Goal: Task Accomplishment & Management: Complete application form

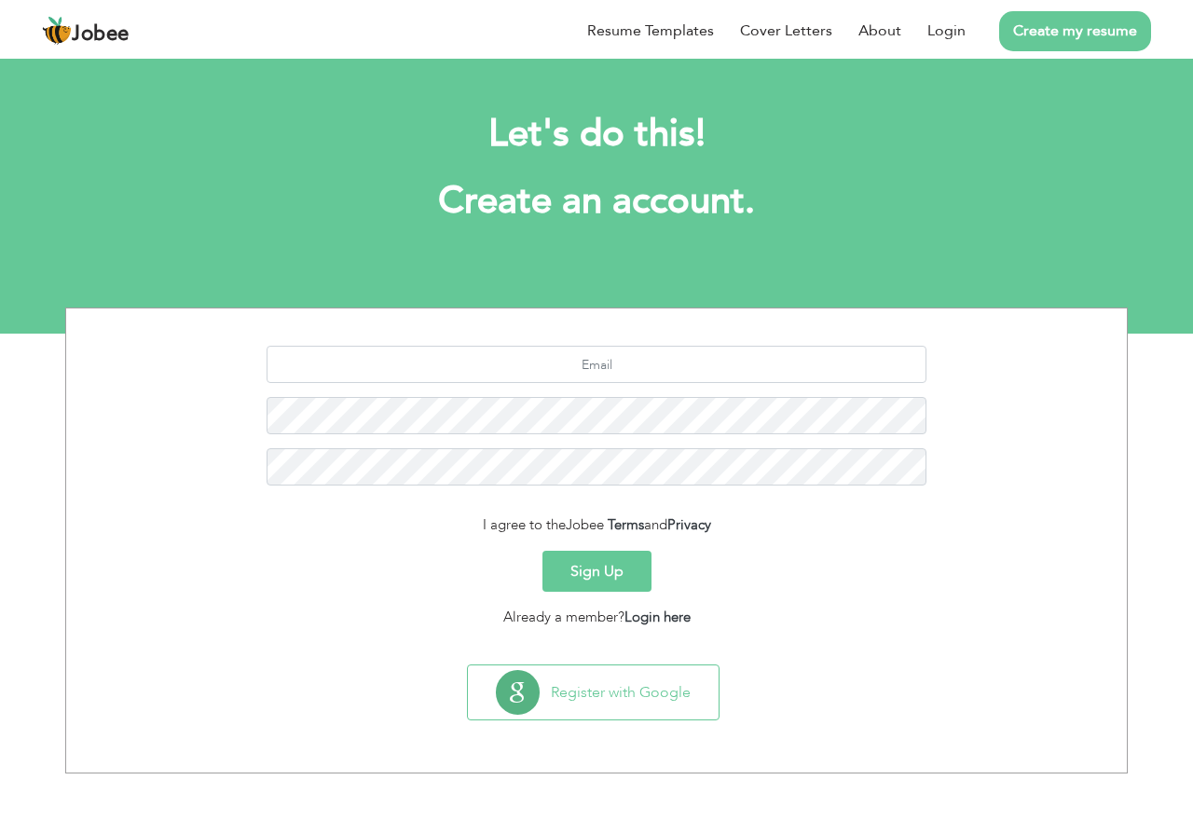
click at [599, 583] on button "Sign Up" at bounding box center [597, 571] width 109 height 41
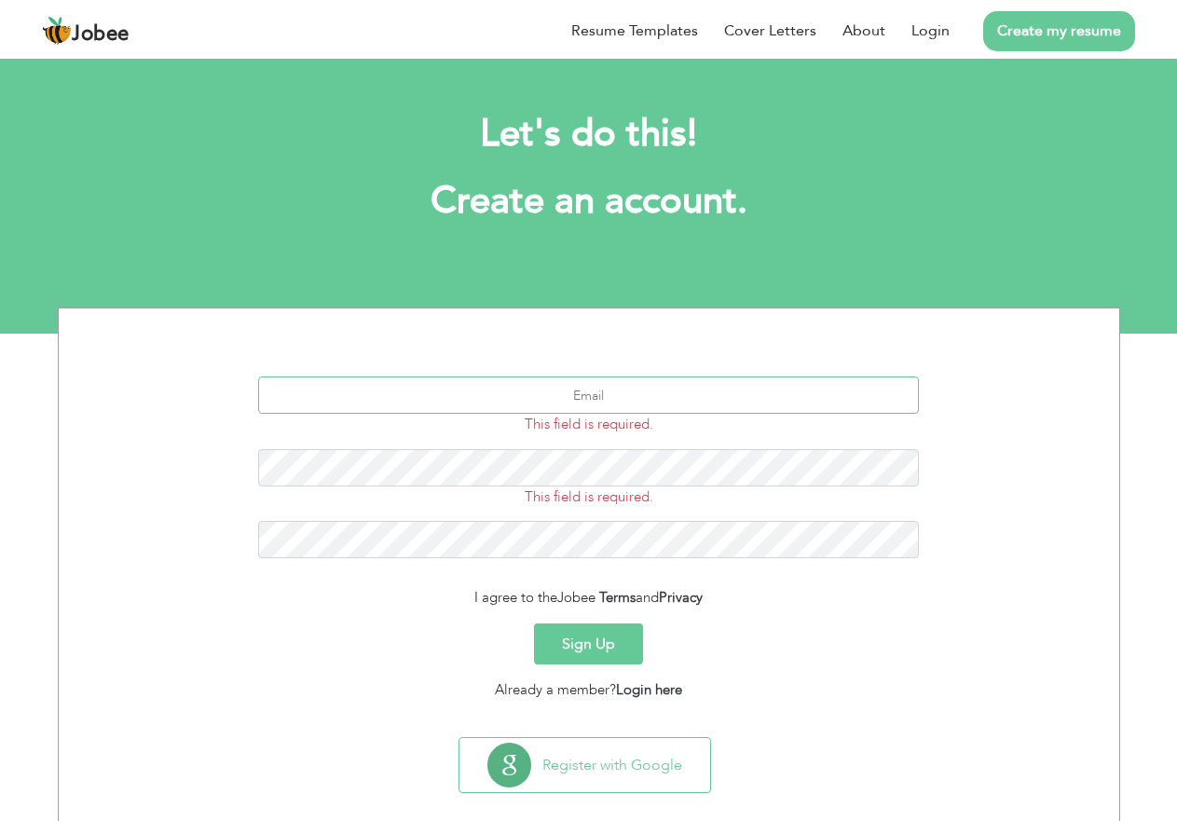
click at [539, 396] on input "text" at bounding box center [588, 395] width 661 height 37
type input "tayyabsaddique543@gmail.com"
click at [534, 624] on button "Sign Up" at bounding box center [588, 644] width 109 height 41
click at [599, 633] on button "Sign Up" at bounding box center [588, 644] width 109 height 41
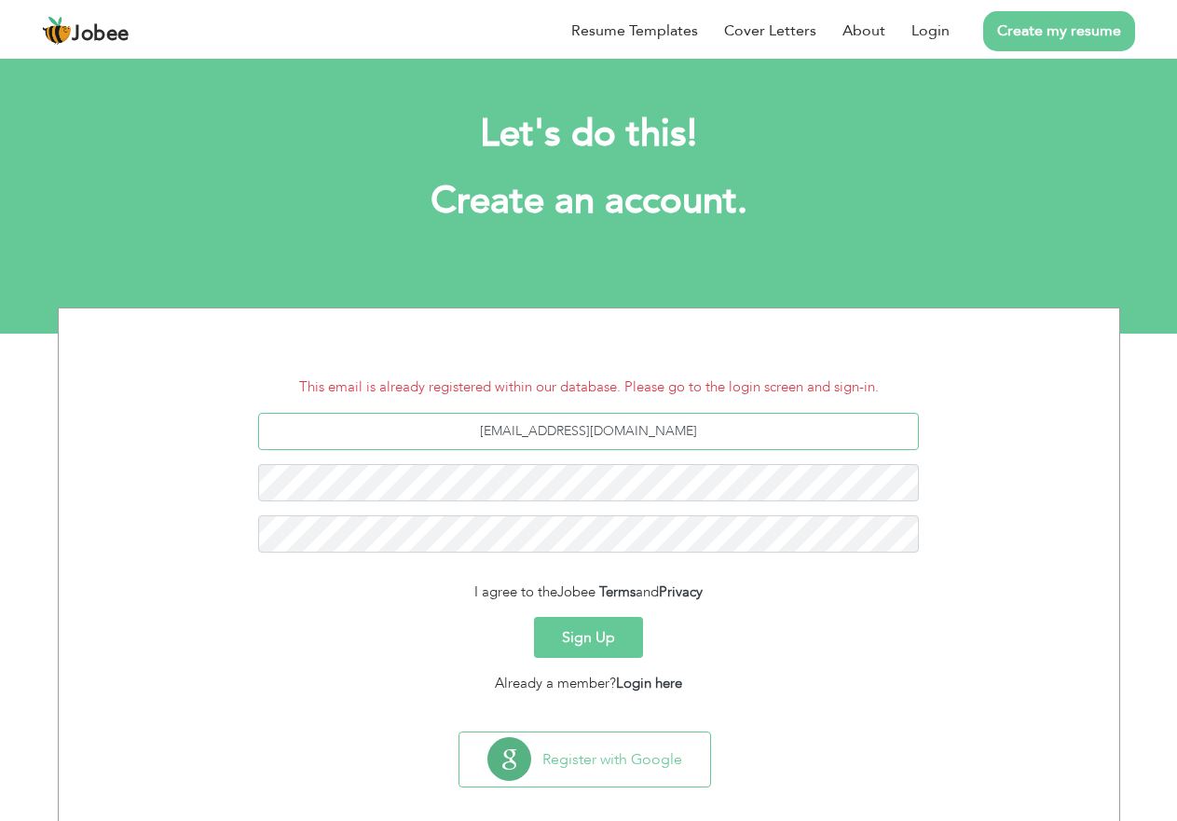
drag, startPoint x: 705, startPoint y: 435, endPoint x: 475, endPoint y: 440, distance: 230.3
click at [475, 440] on input "tayyabsaddique543@gmail.com" at bounding box center [588, 431] width 661 height 37
click at [560, 436] on input "tayyabsaddique543@gmail.com" at bounding box center [588, 431] width 661 height 37
drag, startPoint x: 609, startPoint y: 435, endPoint x: 489, endPoint y: 435, distance: 119.3
click at [489, 435] on input "tayyabsaddique543@gmail.com" at bounding box center [588, 431] width 661 height 37
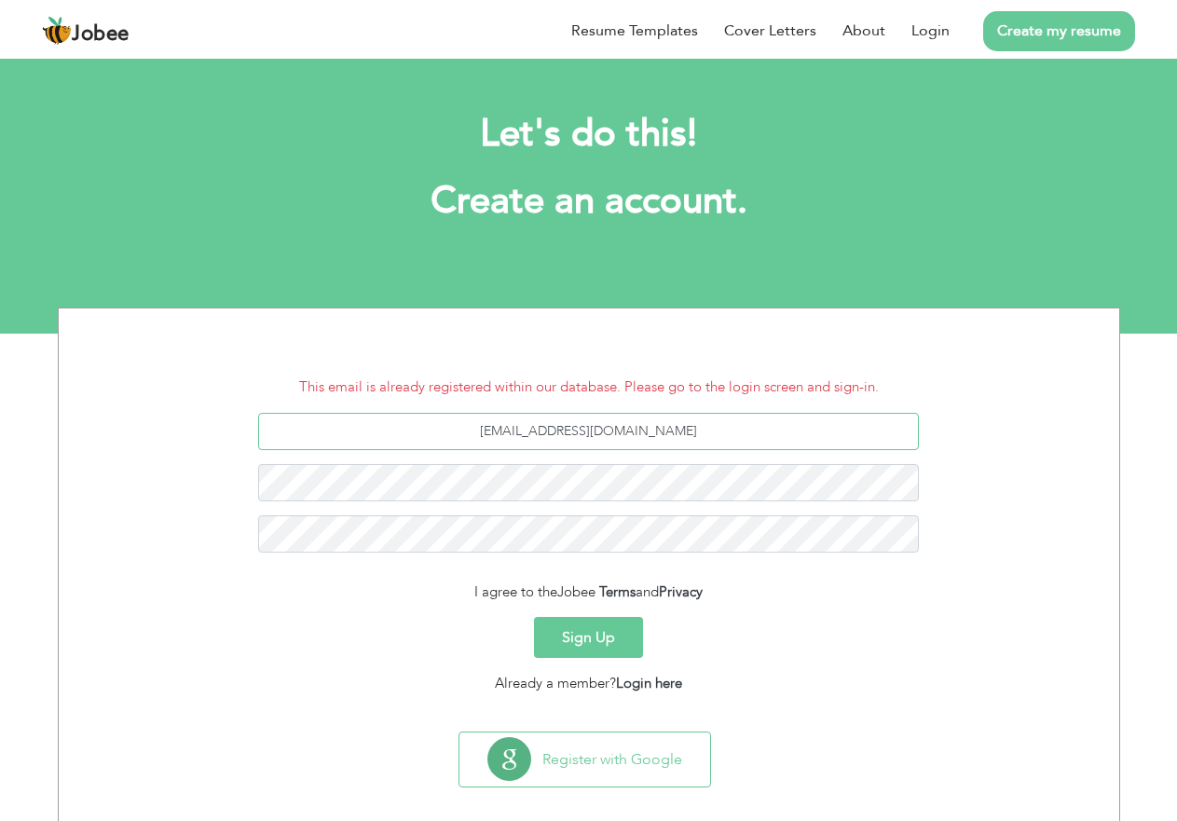
type input "TS12345678910@gmail.com"
click at [534, 617] on button "Sign Up" at bounding box center [588, 637] width 109 height 41
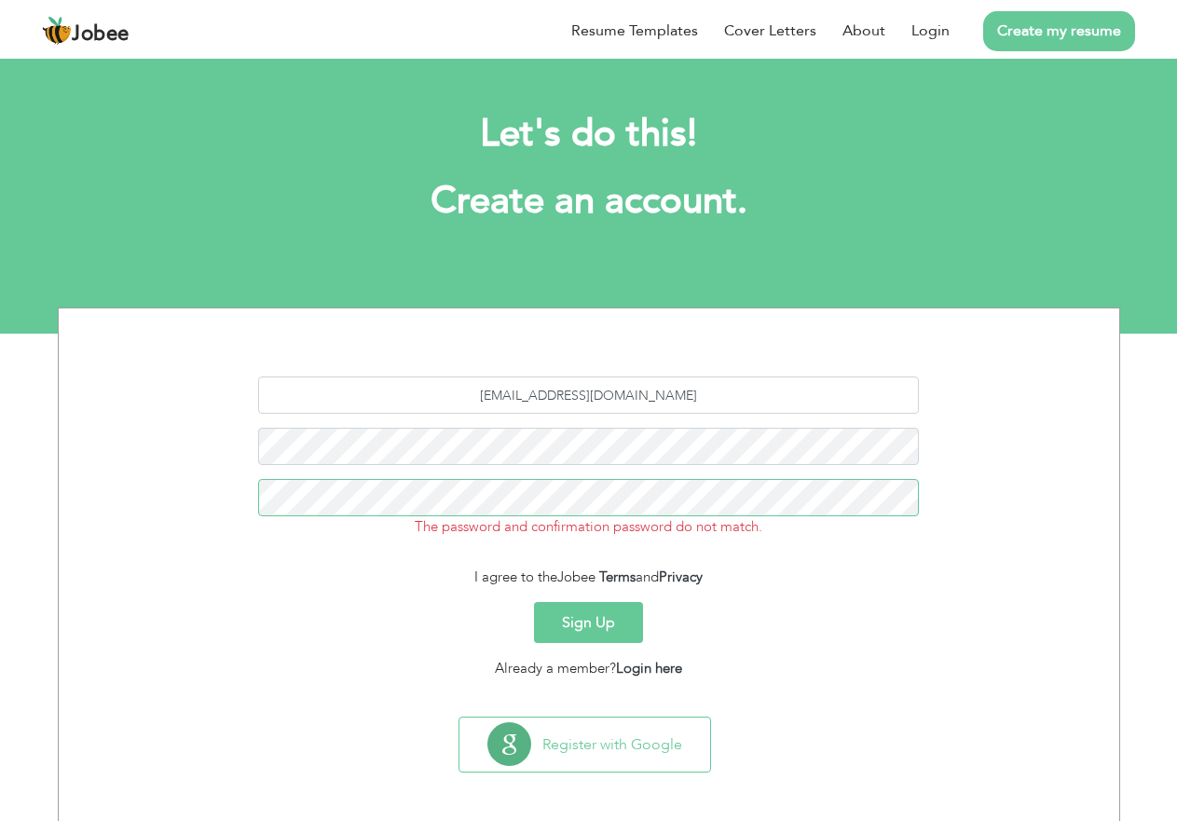
click at [534, 602] on button "Sign Up" at bounding box center [588, 622] width 109 height 41
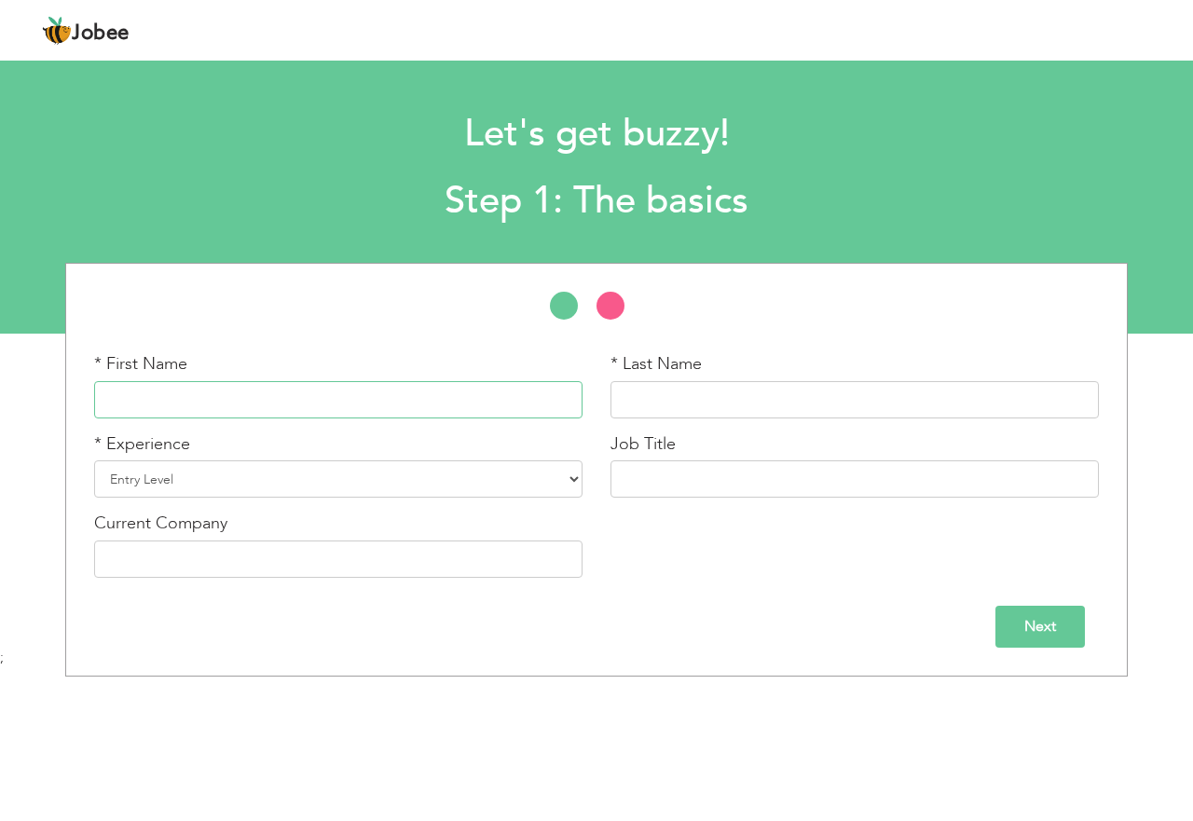
click at [304, 397] on input "text" at bounding box center [338, 399] width 489 height 37
click at [350, 411] on input "text" at bounding box center [338, 399] width 489 height 37
type input "Salwa"
type input "Irshad"
click at [577, 474] on select "Entry Level Less than 1 Year 1 Year 2 Years 3 Years 4 Years 5 Years 6 Years 7 Y…" at bounding box center [338, 479] width 489 height 37
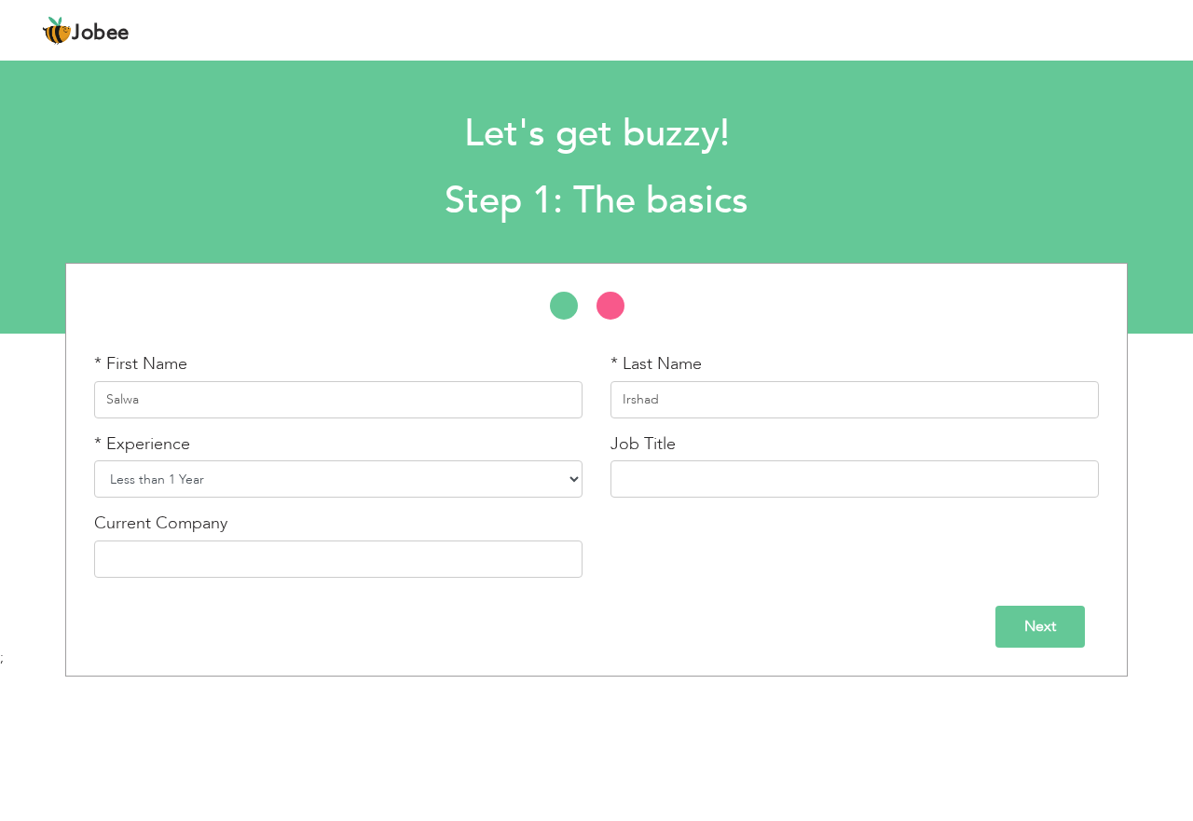
select select "3"
click at [94, 461] on select "Entry Level Less than 1 Year 1 Year 2 Years 3 Years 4 Years 5 Years 6 Years 7 Y…" at bounding box center [338, 479] width 489 height 37
click at [317, 550] on input "text" at bounding box center [338, 559] width 489 height 37
click at [708, 476] on input "text" at bounding box center [855, 479] width 489 height 37
type input "Teacher"
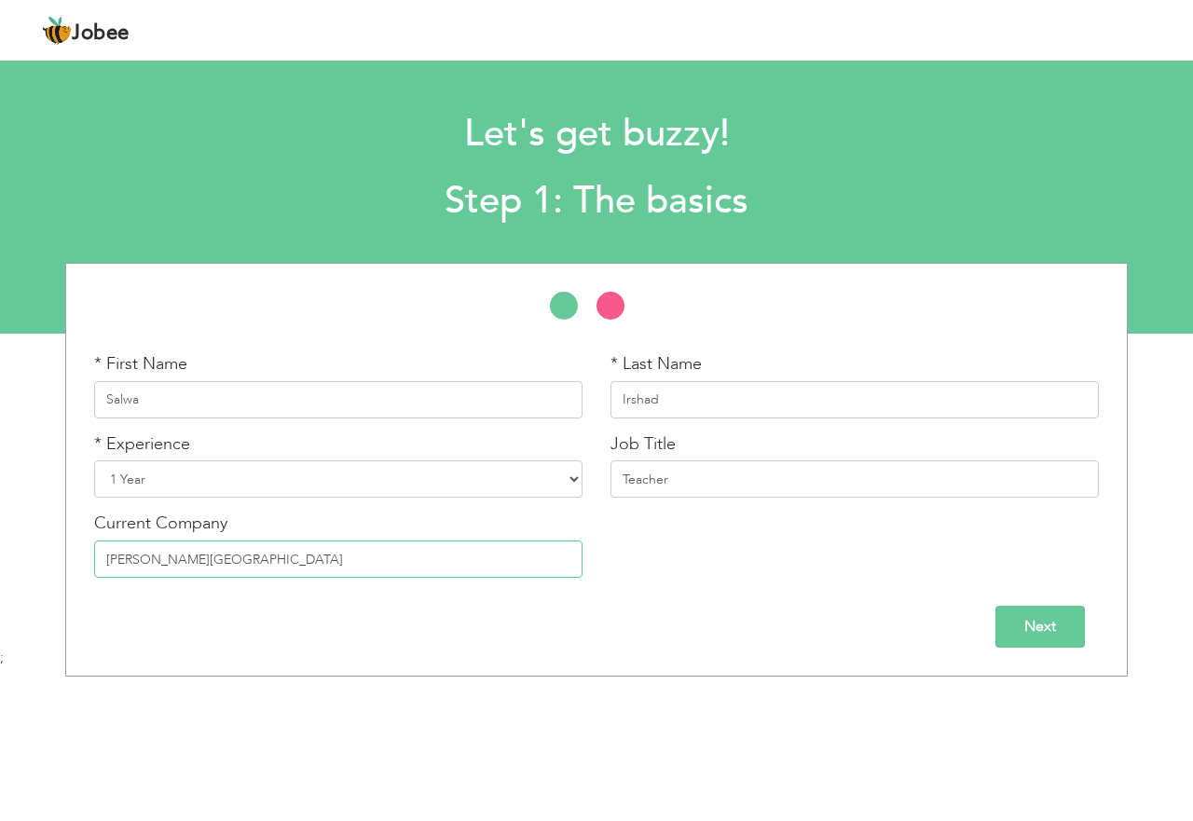
type input "[PERSON_NAME][GEOGRAPHIC_DATA]"
click at [1026, 623] on input "Next" at bounding box center [1041, 627] width 90 height 42
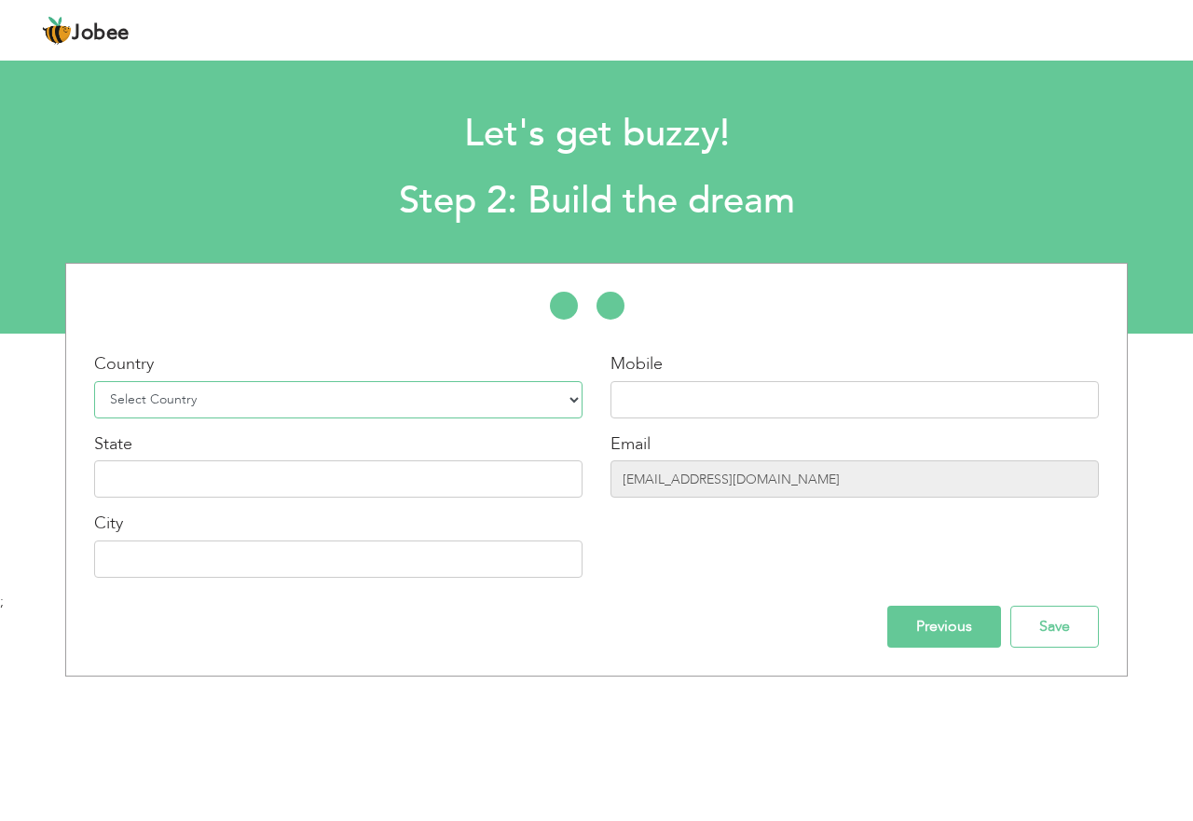
click at [361, 400] on select "Select Country [GEOGRAPHIC_DATA] [GEOGRAPHIC_DATA] [GEOGRAPHIC_DATA] [US_STATE]…" at bounding box center [338, 399] width 489 height 37
select select "166"
click at [94, 381] on select "Select Country [GEOGRAPHIC_DATA] [GEOGRAPHIC_DATA] [GEOGRAPHIC_DATA] [US_STATE]…" at bounding box center [338, 399] width 489 height 37
click at [865, 415] on input "text" at bounding box center [855, 399] width 489 height 37
type input "0322-2042547"
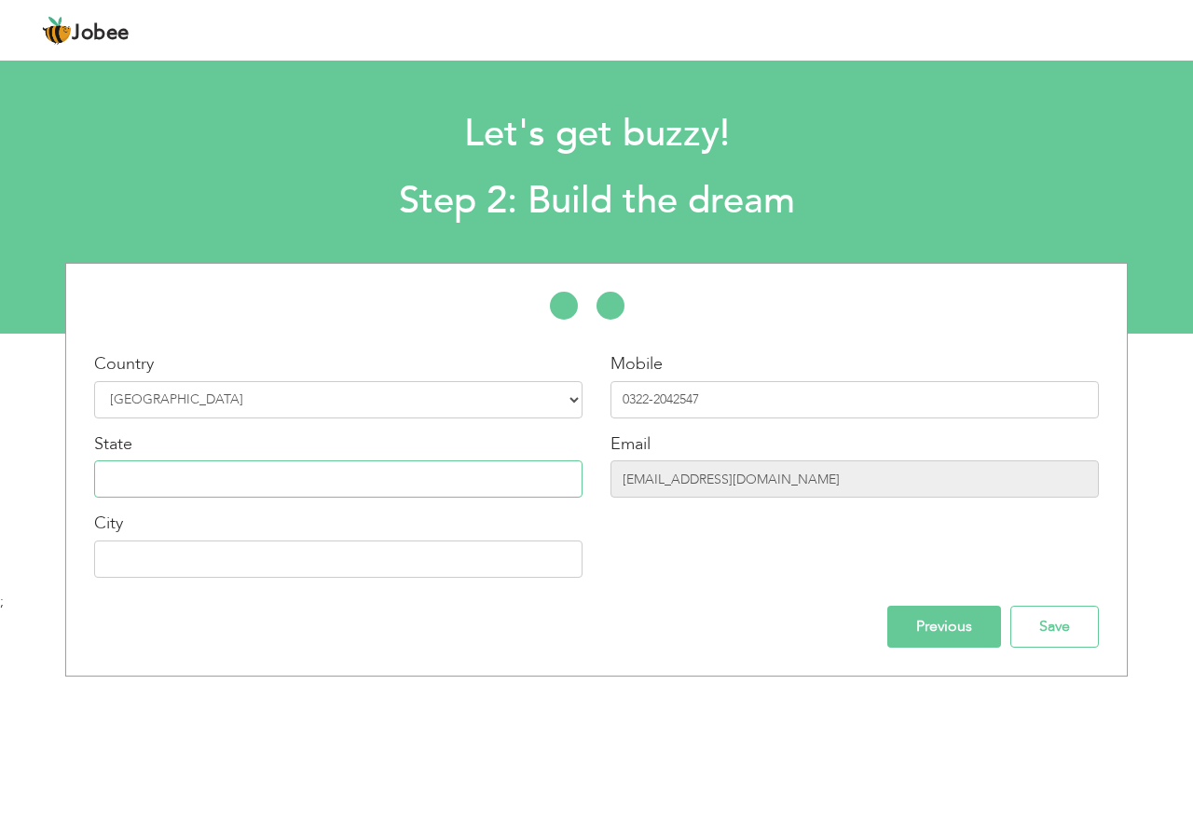
click at [495, 481] on input "text" at bounding box center [338, 479] width 489 height 37
click at [813, 488] on input "[EMAIL_ADDRESS][DOMAIN_NAME]" at bounding box center [855, 479] width 489 height 37
click at [805, 477] on input "[EMAIL_ADDRESS][DOMAIN_NAME]" at bounding box center [855, 479] width 489 height 37
click at [703, 488] on input "[EMAIL_ADDRESS][DOMAIN_NAME]" at bounding box center [855, 479] width 489 height 37
click at [585, 477] on div "Country Select Country [GEOGRAPHIC_DATA] [GEOGRAPHIC_DATA] [GEOGRAPHIC_DATA] [U…" at bounding box center [338, 472] width 516 height 240
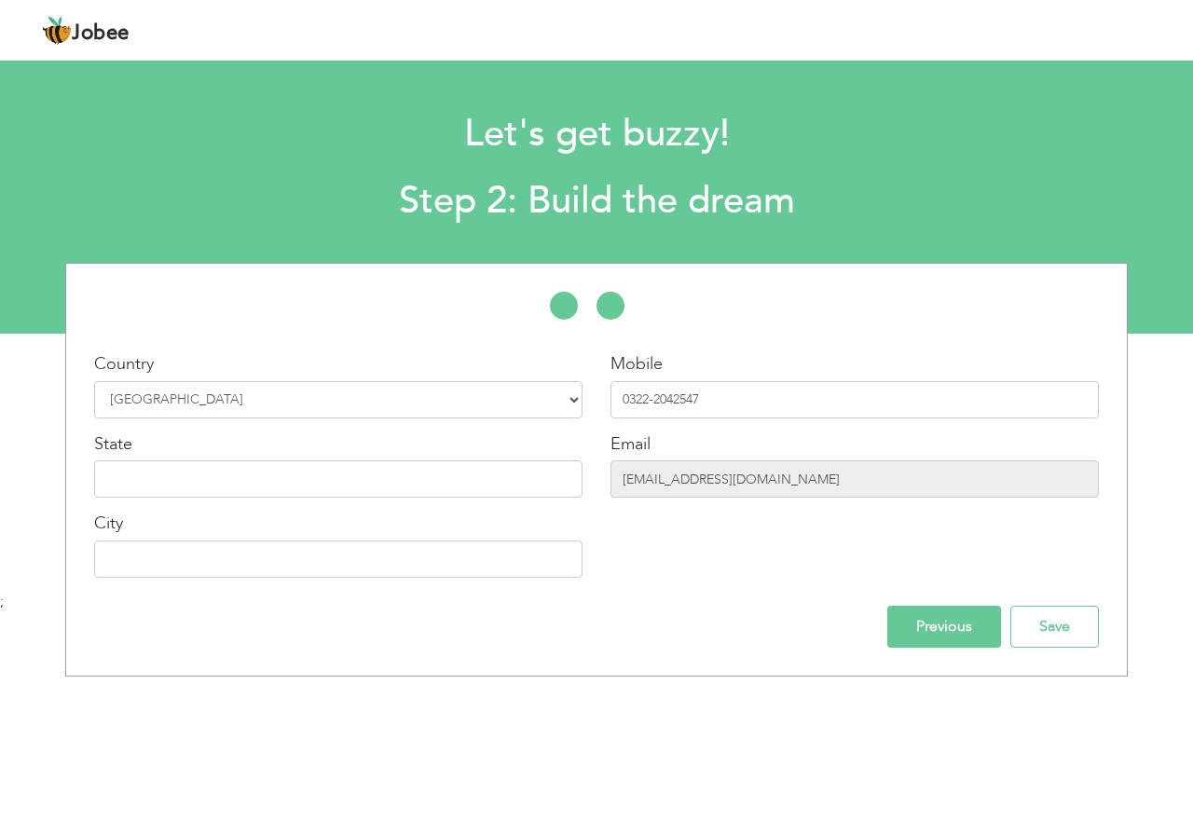
click at [755, 467] on input "[EMAIL_ADDRESS][DOMAIN_NAME]" at bounding box center [855, 479] width 489 height 37
click at [753, 467] on input "[EMAIL_ADDRESS][DOMAIN_NAME]" at bounding box center [855, 479] width 489 height 37
click at [726, 406] on input "0322-2042547" at bounding box center [855, 399] width 489 height 37
drag, startPoint x: 807, startPoint y: 486, endPoint x: 570, endPoint y: 490, distance: 237.8
click at [570, 490] on div "Country Select Country [GEOGRAPHIC_DATA] [GEOGRAPHIC_DATA] [GEOGRAPHIC_DATA] [U…" at bounding box center [596, 472] width 1061 height 240
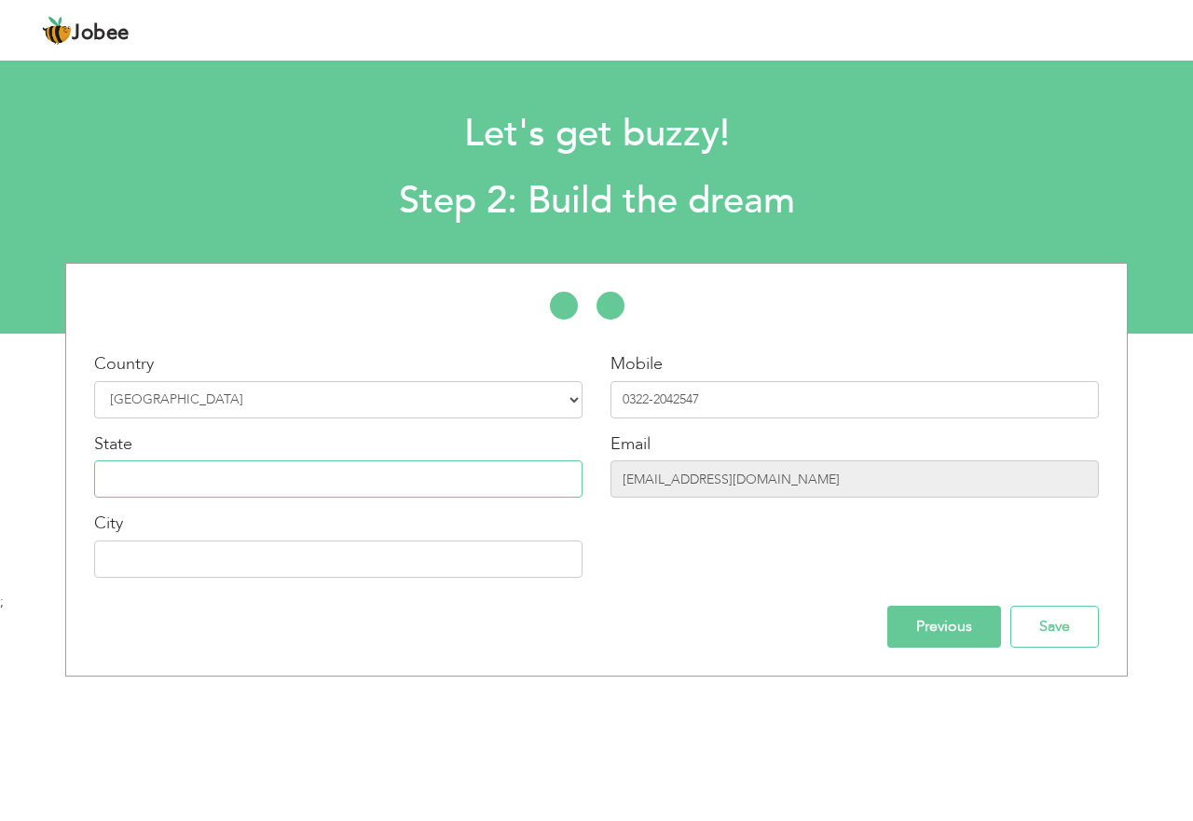
click at [323, 487] on input "text" at bounding box center [338, 479] width 489 height 37
type input "[GEOGRAPHIC_DATA]"
type input "Renala Khurd"
drag, startPoint x: 805, startPoint y: 484, endPoint x: 571, endPoint y: 516, distance: 235.2
click at [571, 516] on div "Country Select Country [GEOGRAPHIC_DATA] [GEOGRAPHIC_DATA] [GEOGRAPHIC_DATA] [U…" at bounding box center [596, 472] width 1061 height 240
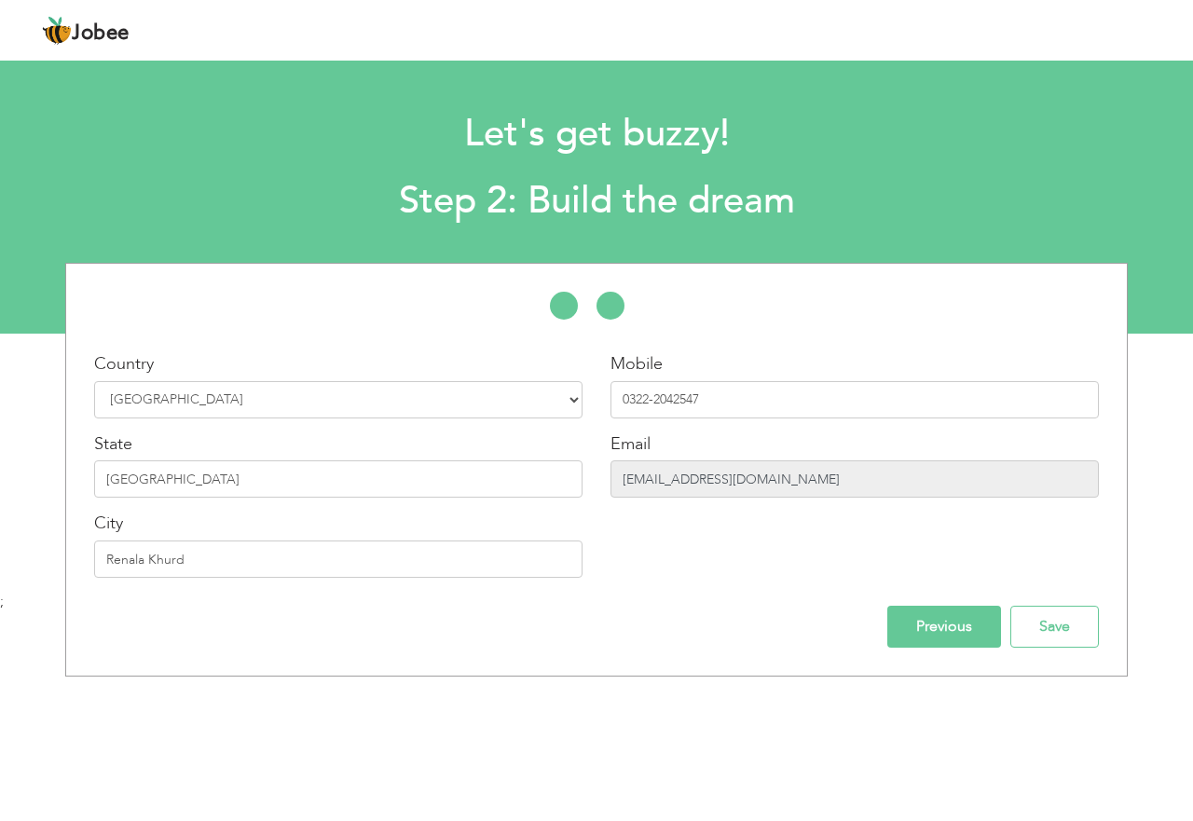
click at [689, 469] on input "[EMAIL_ADDRESS][DOMAIN_NAME]" at bounding box center [855, 479] width 489 height 37
drag, startPoint x: 906, startPoint y: 615, endPoint x: 916, endPoint y: 624, distance: 12.5
click at [907, 615] on input "Previous" at bounding box center [945, 627] width 114 height 42
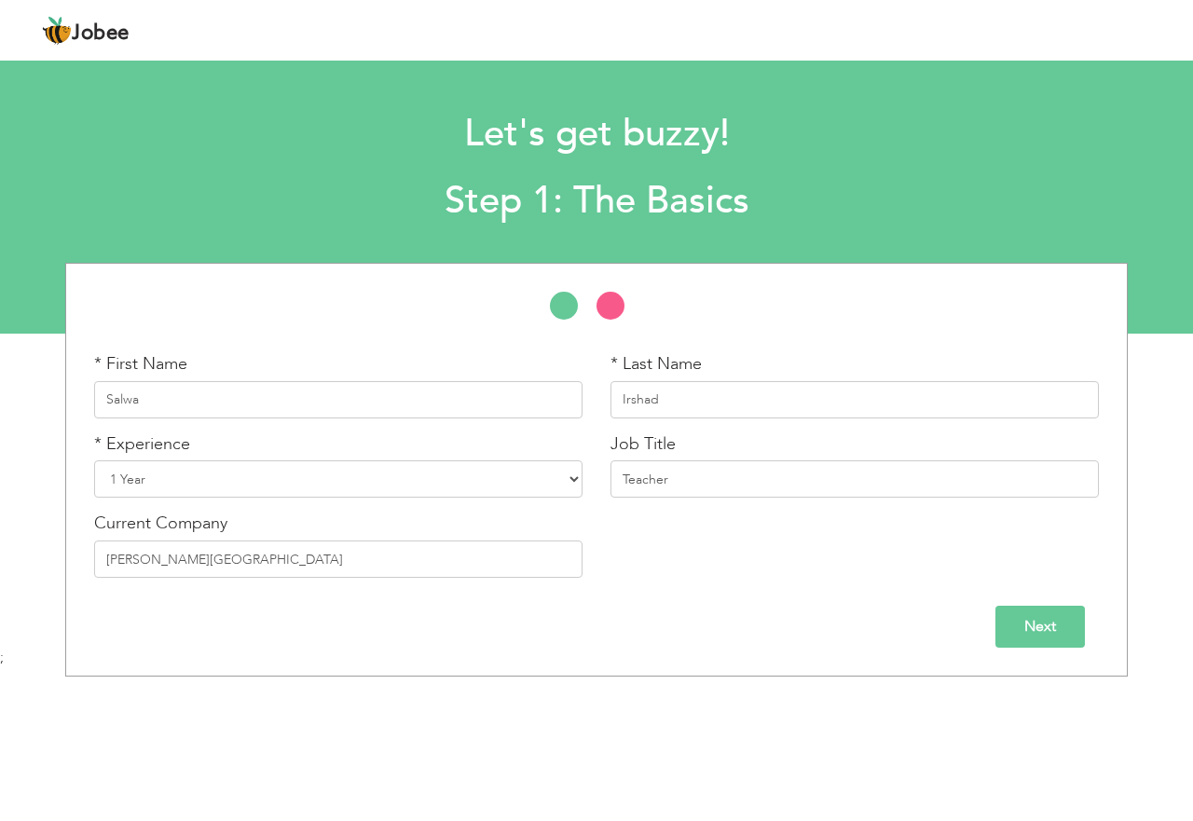
click at [1039, 639] on input "Next" at bounding box center [1041, 627] width 90 height 42
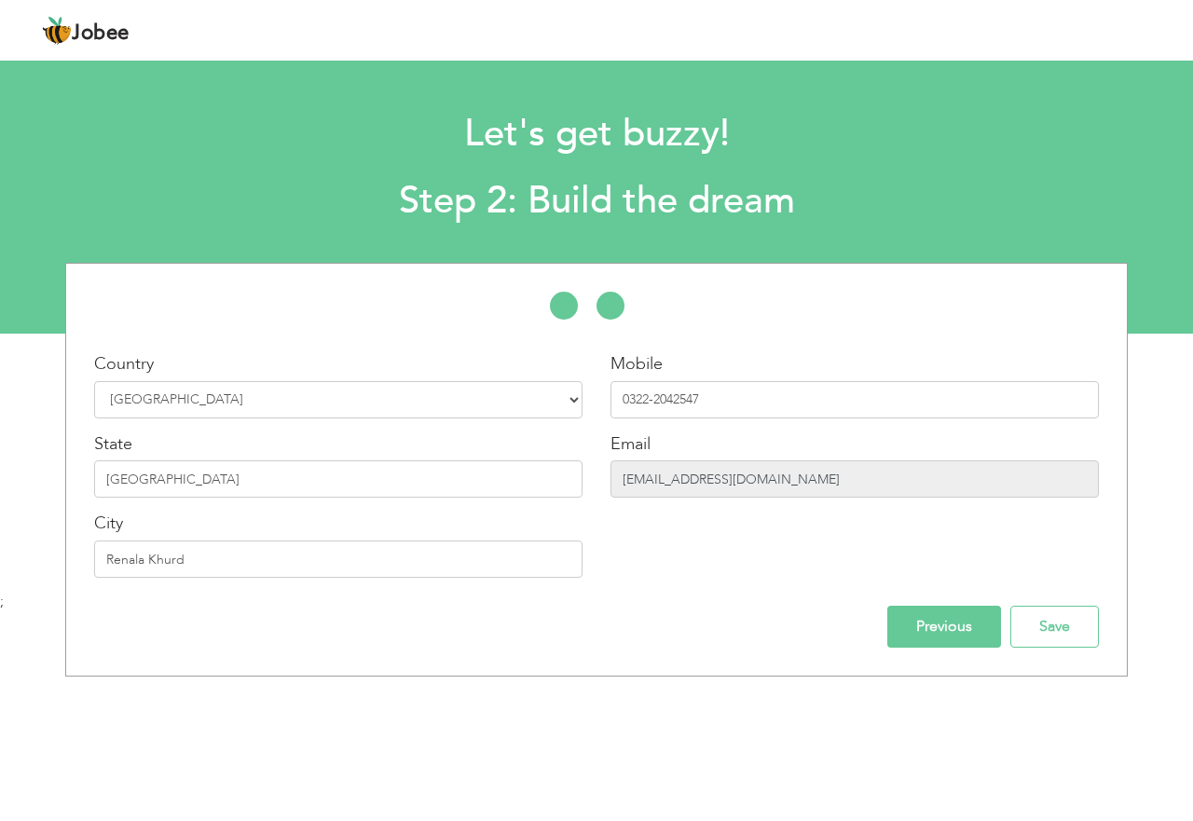
click at [744, 478] on input "[EMAIL_ADDRESS][DOMAIN_NAME]" at bounding box center [855, 479] width 489 height 37
drag, startPoint x: 800, startPoint y: 483, endPoint x: 592, endPoint y: 475, distance: 208.1
click at [594, 475] on div "Country Select Country [GEOGRAPHIC_DATA] [GEOGRAPHIC_DATA] [GEOGRAPHIC_DATA] [U…" at bounding box center [596, 472] width 1061 height 240
click at [733, 384] on input "0322-2042547" at bounding box center [855, 399] width 489 height 37
type input "0"
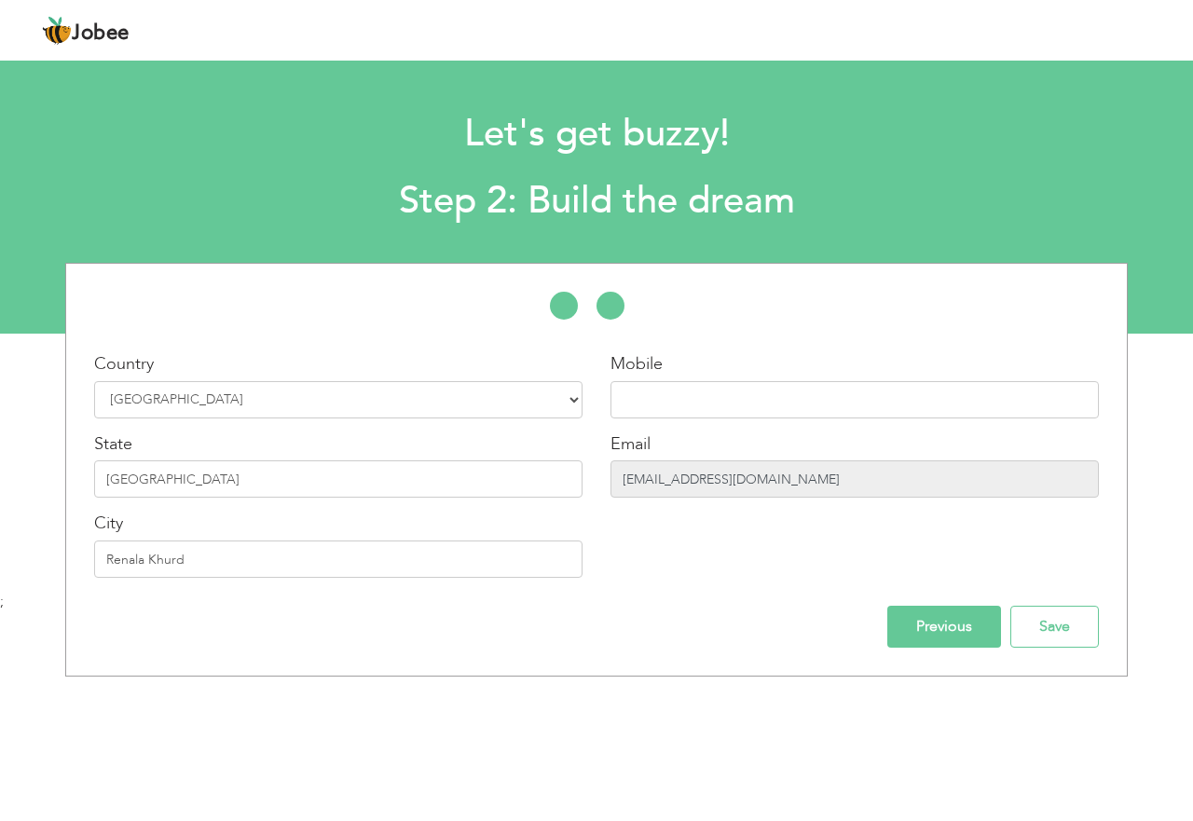
click at [754, 476] on input "[EMAIL_ADDRESS][DOMAIN_NAME]" at bounding box center [855, 479] width 489 height 37
click at [739, 478] on input "[EMAIL_ADDRESS][DOMAIN_NAME]" at bounding box center [855, 479] width 489 height 37
